Goal: Task Accomplishment & Management: Use online tool/utility

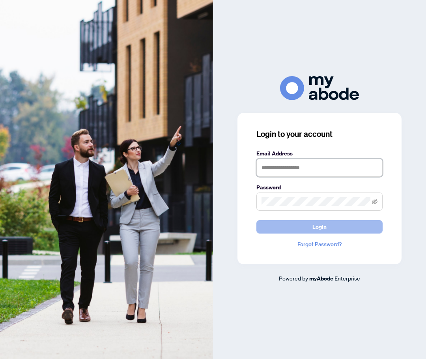
type input "**********"
click at [298, 224] on button "Login" at bounding box center [319, 226] width 126 height 13
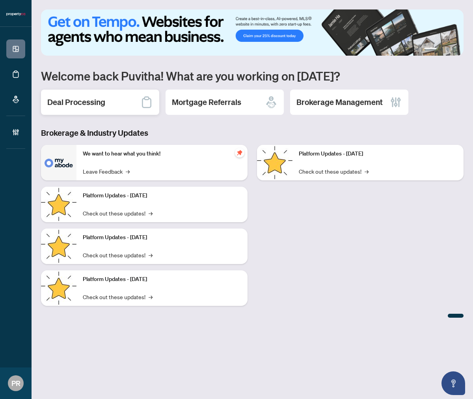
click at [107, 95] on div "Deal Processing" at bounding box center [100, 102] width 118 height 25
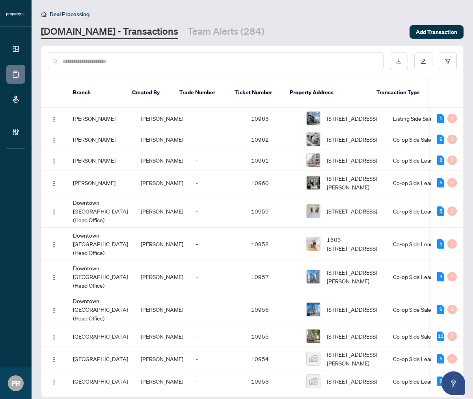
click at [200, 24] on div "Deal Processing [DOMAIN_NAME] - Transactions Team Alerts (284) Add Transaction" at bounding box center [252, 24] width 423 height 30
click at [200, 28] on link "Team Alerts (284)" at bounding box center [226, 32] width 77 height 14
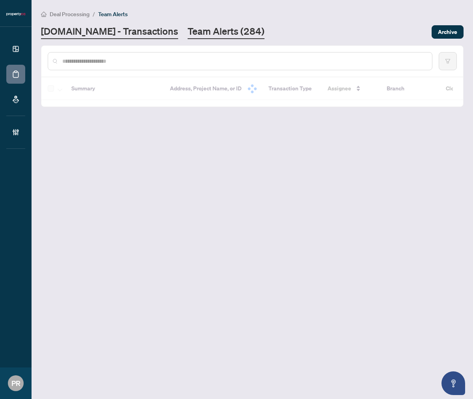
click at [125, 33] on link "[DOMAIN_NAME] - Transactions" at bounding box center [109, 32] width 137 height 14
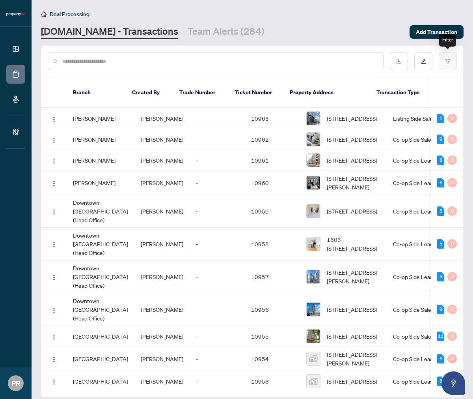
click at [443, 65] on button "button" at bounding box center [448, 61] width 18 height 18
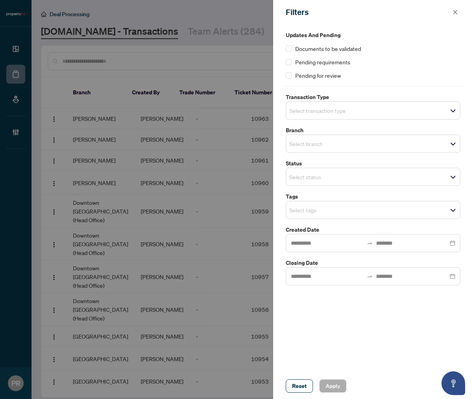
click at [379, 107] on span "Select transaction type" at bounding box center [373, 110] width 174 height 11
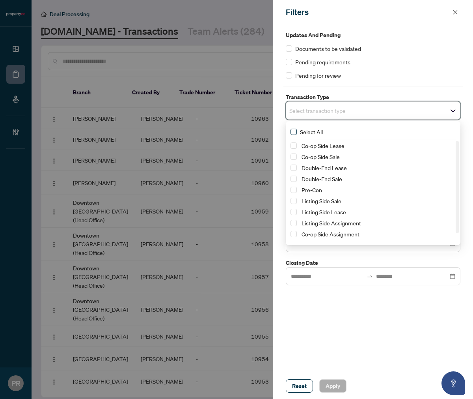
click at [308, 134] on span "Select All" at bounding box center [311, 131] width 29 height 9
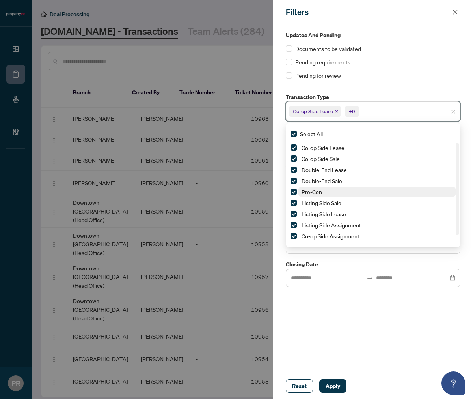
click at [314, 191] on span "Pre-Con" at bounding box center [312, 191] width 21 height 7
click at [344, 300] on div "Updates and Pending Documents to be validated Pending requirements Pending for …" at bounding box center [373, 198] width 200 height 348
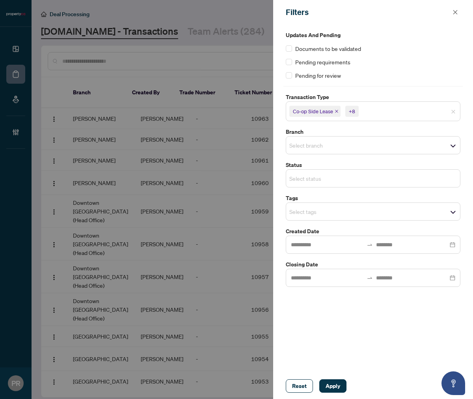
click at [335, 179] on input "search" at bounding box center [317, 178] width 55 height 9
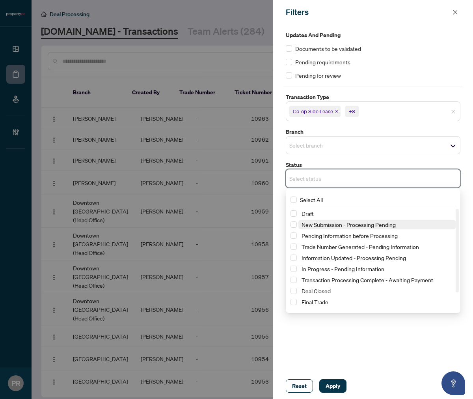
click at [338, 225] on span "New Submission - Processing Pending" at bounding box center [349, 224] width 94 height 7
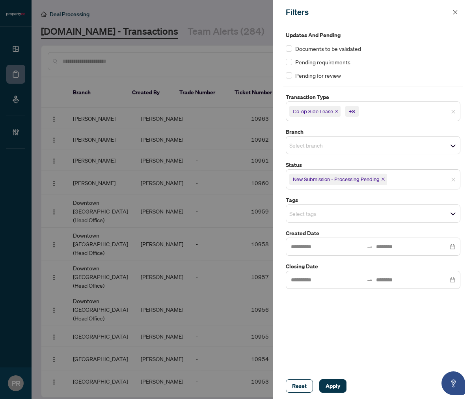
click at [376, 350] on div "Updates and Pending Documents to be validated Pending requirements Pending for …" at bounding box center [373, 198] width 200 height 348
click at [333, 207] on div "Select tags" at bounding box center [373, 213] width 175 height 18
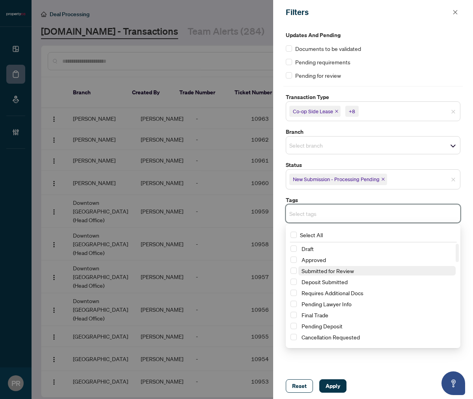
click at [340, 270] on span "Submitted for Review" at bounding box center [328, 270] width 52 height 7
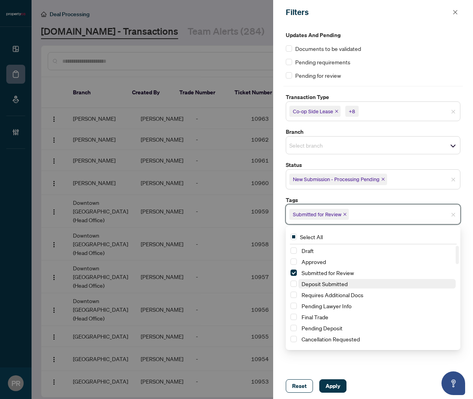
click at [332, 283] on span "Deposit Submitted" at bounding box center [325, 283] width 46 height 7
click at [330, 366] on div "Updates and Pending Documents to be validated Pending requirements Pending for …" at bounding box center [373, 198] width 200 height 348
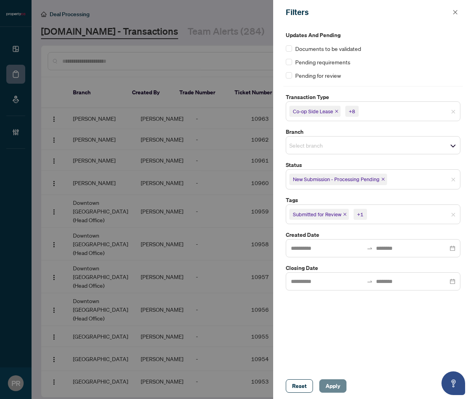
click at [326, 389] on span "Apply" at bounding box center [333, 385] width 15 height 13
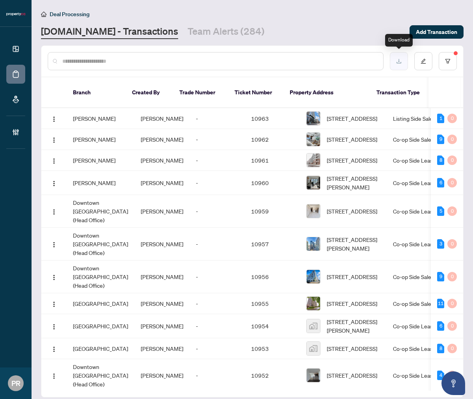
click at [398, 54] on button "button" at bounding box center [399, 61] width 18 height 18
click at [452, 61] on button "button" at bounding box center [448, 61] width 18 height 18
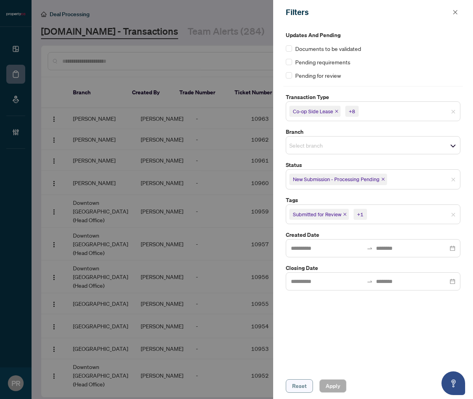
click at [297, 387] on span "Reset" at bounding box center [299, 385] width 15 height 13
